Goal: Information Seeking & Learning: Learn about a topic

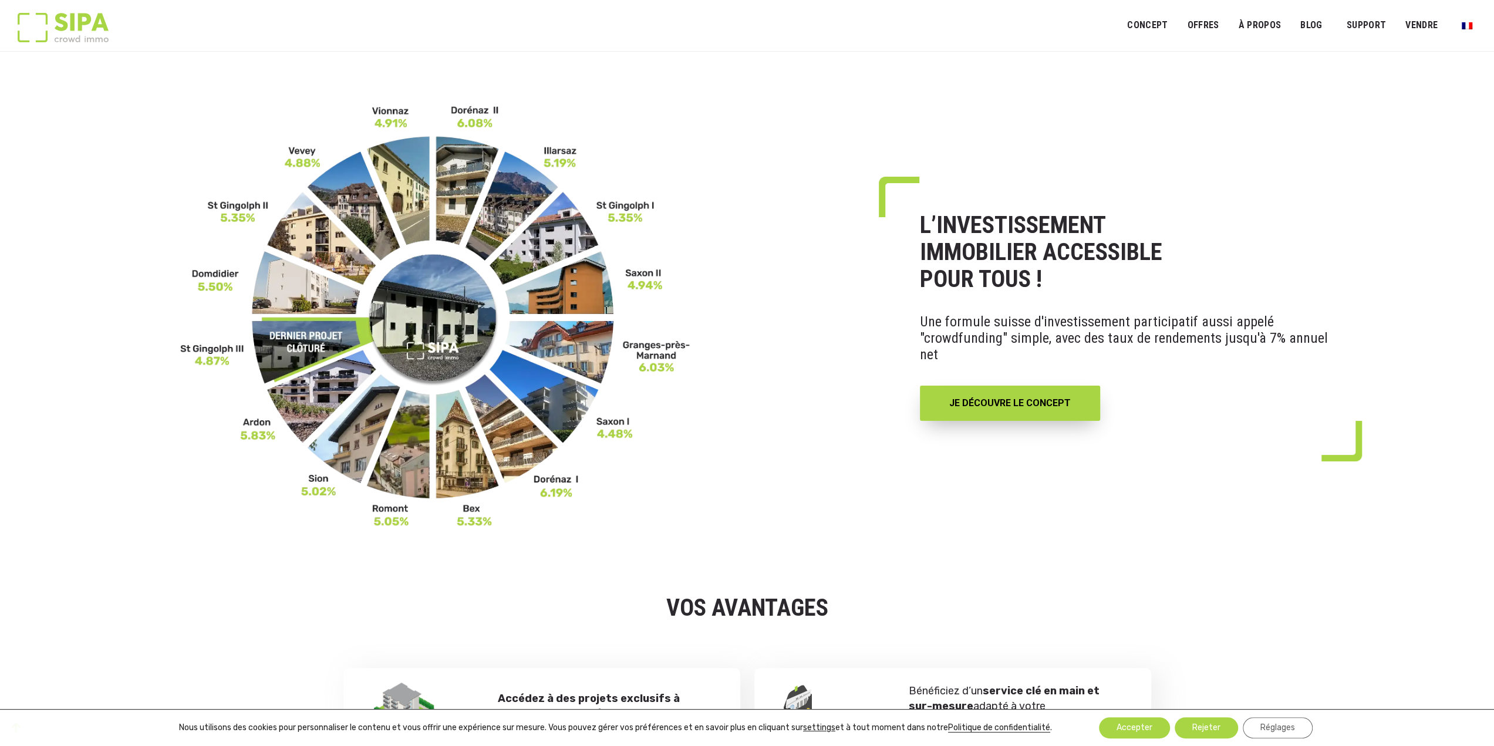
drag, startPoint x: 1166, startPoint y: 552, endPoint x: 1210, endPoint y: 124, distance: 429.5
click at [1360, 81] on link "FAQ" at bounding box center [1386, 83] width 94 height 22
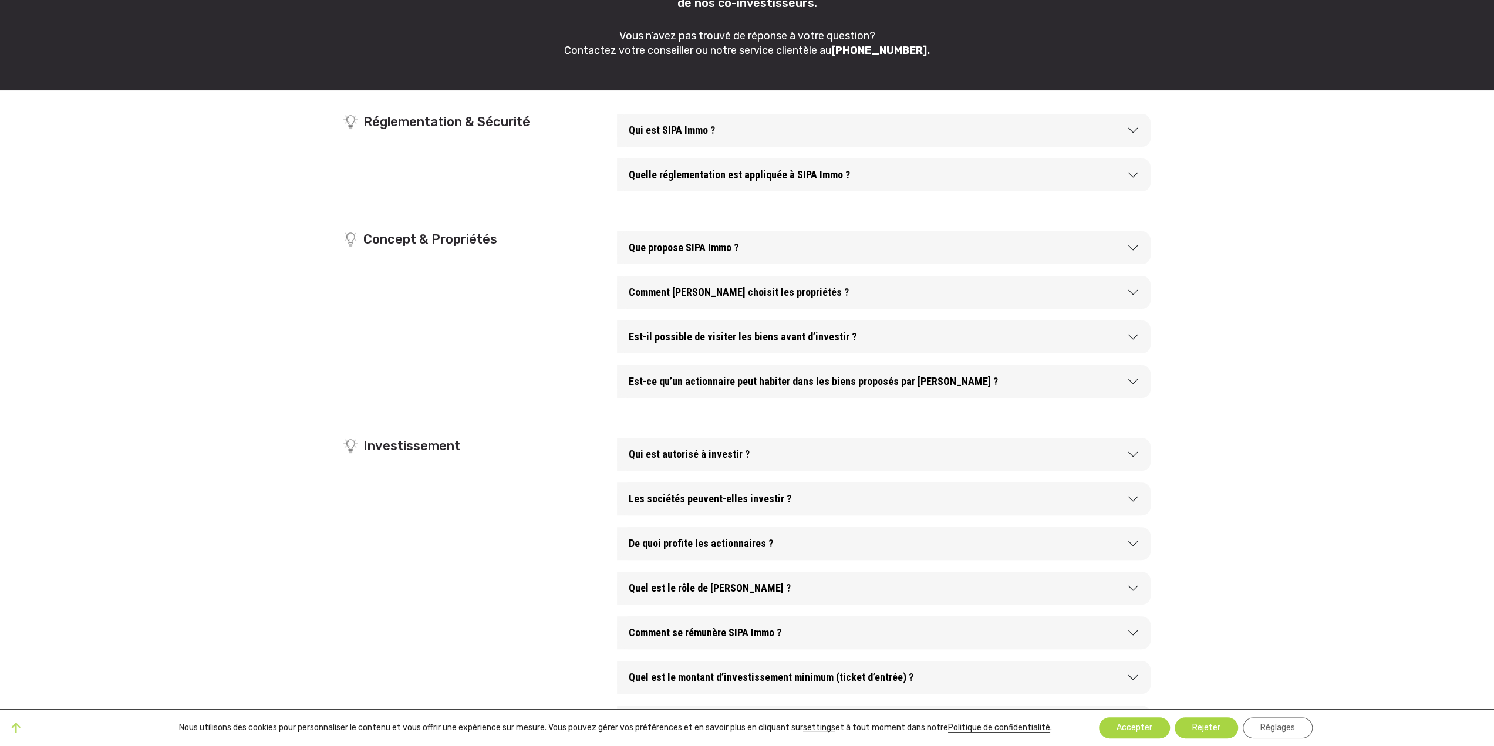
scroll to position [176, 0]
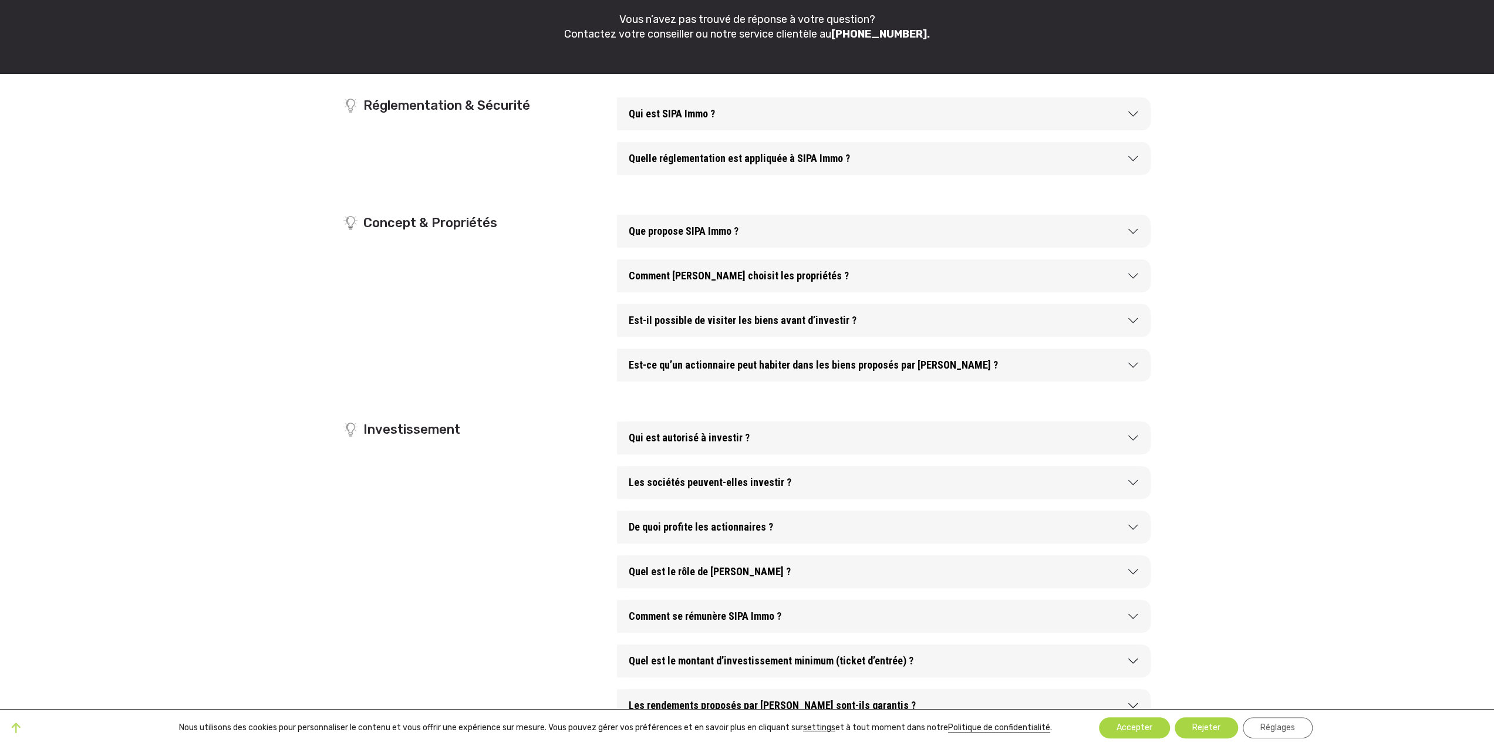
click at [835, 421] on button "Qui est autorisé à investir ?" at bounding box center [884, 437] width 534 height 33
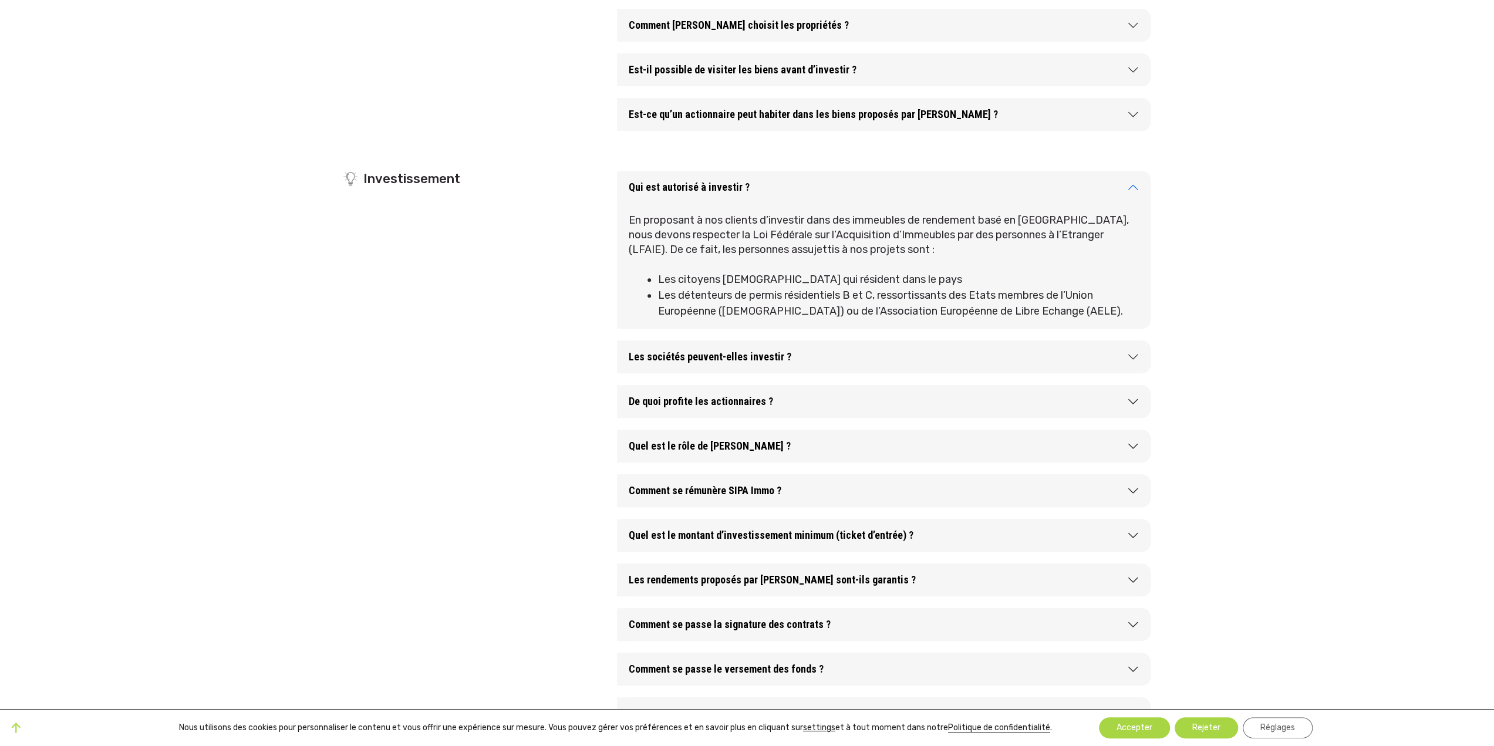
scroll to position [470, 0]
